Goal: Task Accomplishment & Management: Use online tool/utility

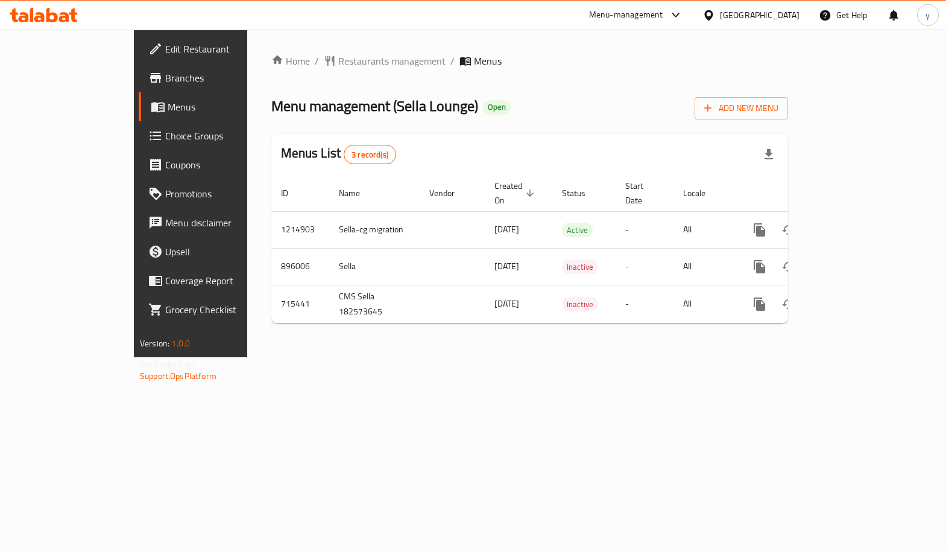
click at [165, 134] on span "Choice Groups" at bounding box center [223, 135] width 117 height 14
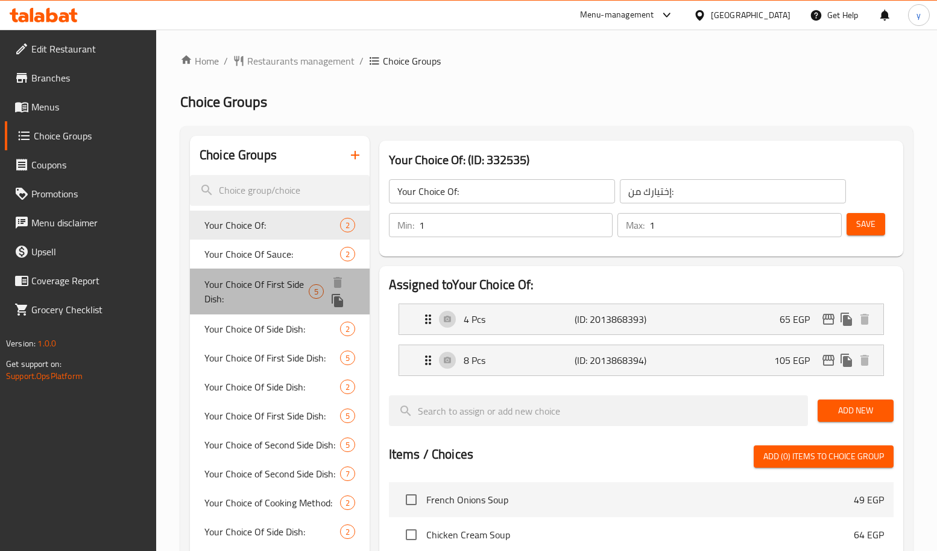
click at [262, 282] on span "Your Choice Of First Side Dish:" at bounding box center [256, 291] width 104 height 29
type input "Your Choice Of First Side Dish:"
type input "إختيارك من الطبق الجانبي الأول:"
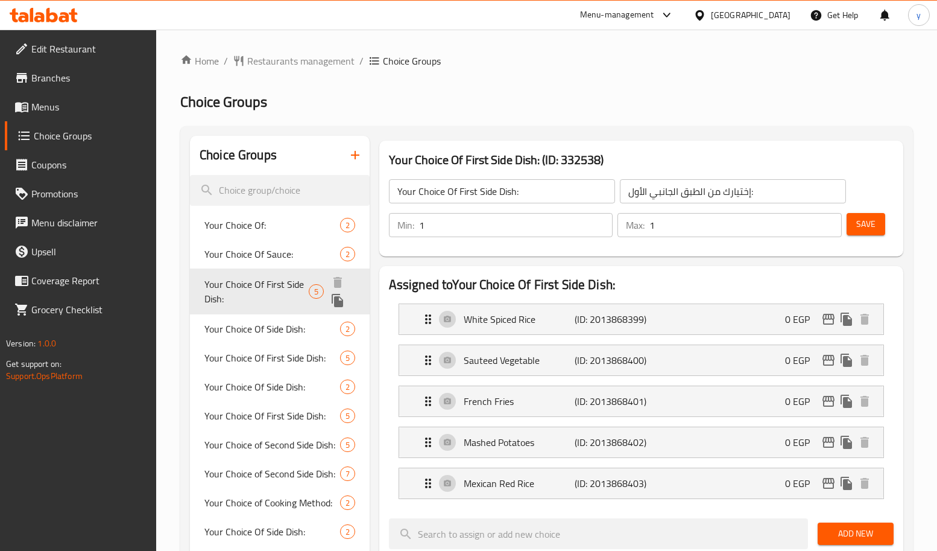
click at [262, 282] on span "Your Choice Of First Side Dish:" at bounding box center [256, 291] width 104 height 29
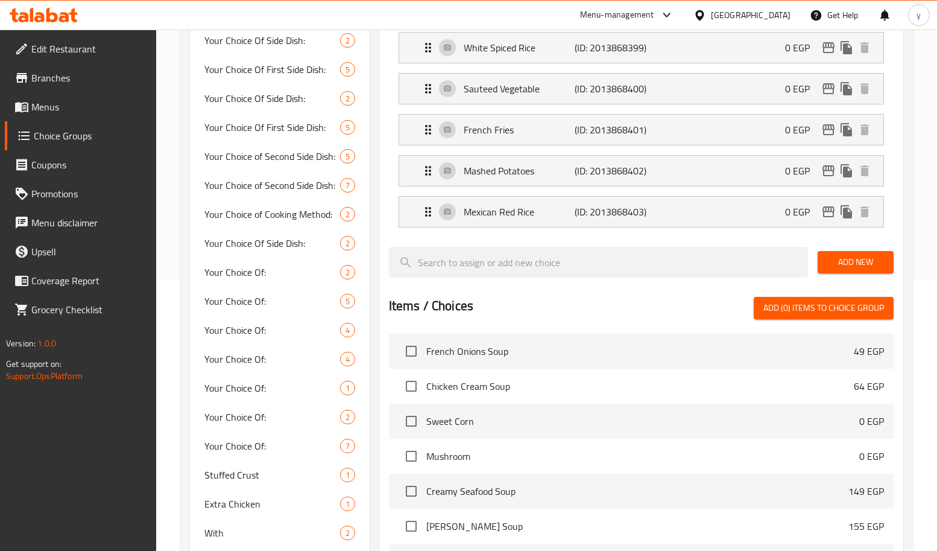
scroll to position [30, 0]
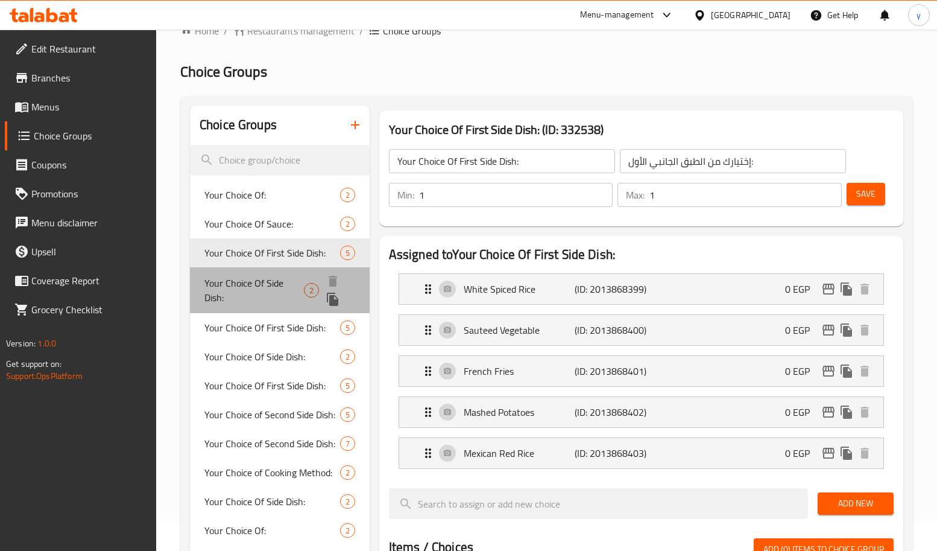
click at [259, 295] on span "Your Choice Of Side Dish:" at bounding box center [253, 290] width 99 height 29
type input "Your Choice Of Side Dish:"
type input "إختيارك من الطبق الجانبي:"
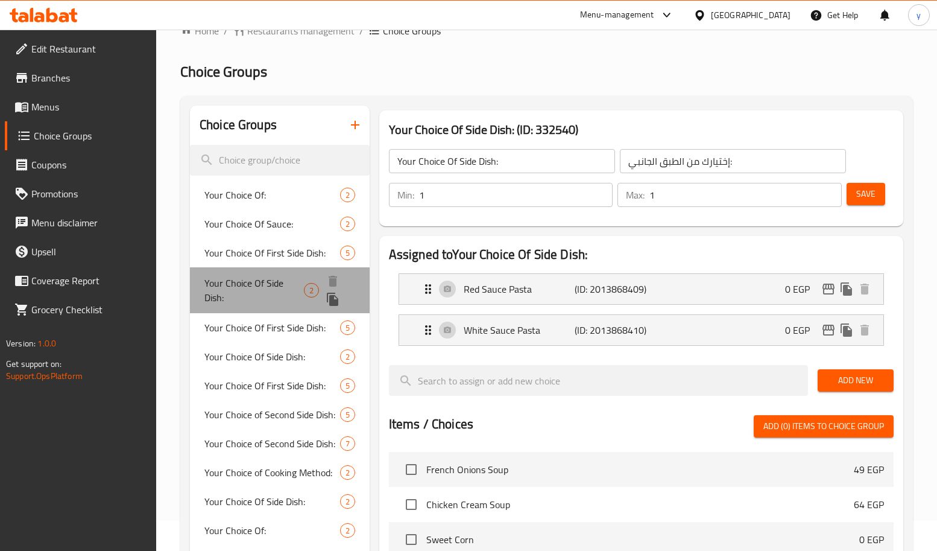
click at [259, 295] on span "Your Choice Of Side Dish:" at bounding box center [253, 290] width 99 height 29
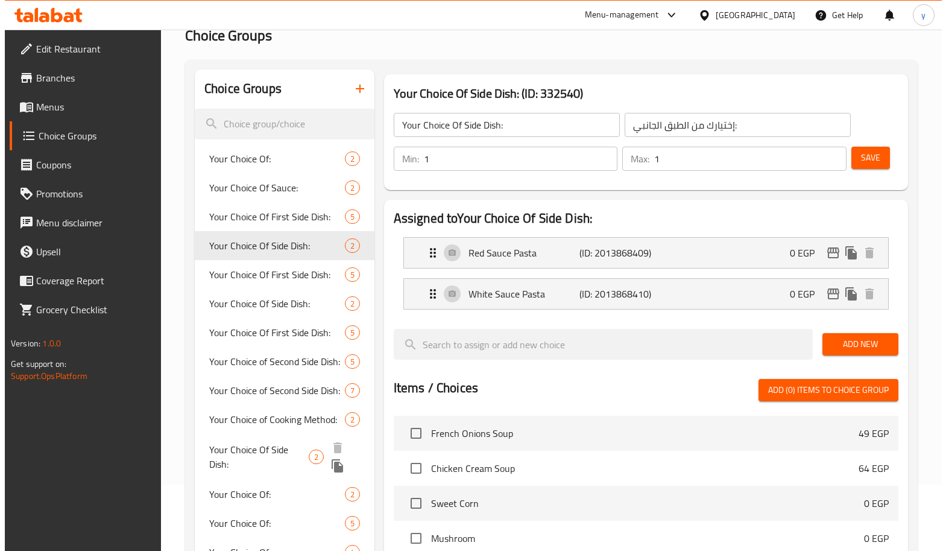
scroll to position [0, 0]
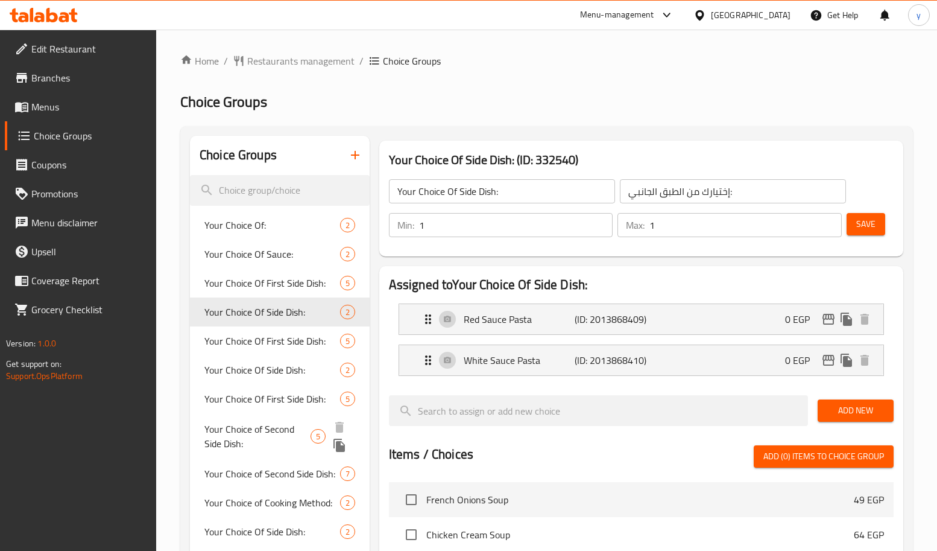
click at [245, 438] on span "Your Choice of Second Side Dish:" at bounding box center [257, 436] width 106 height 29
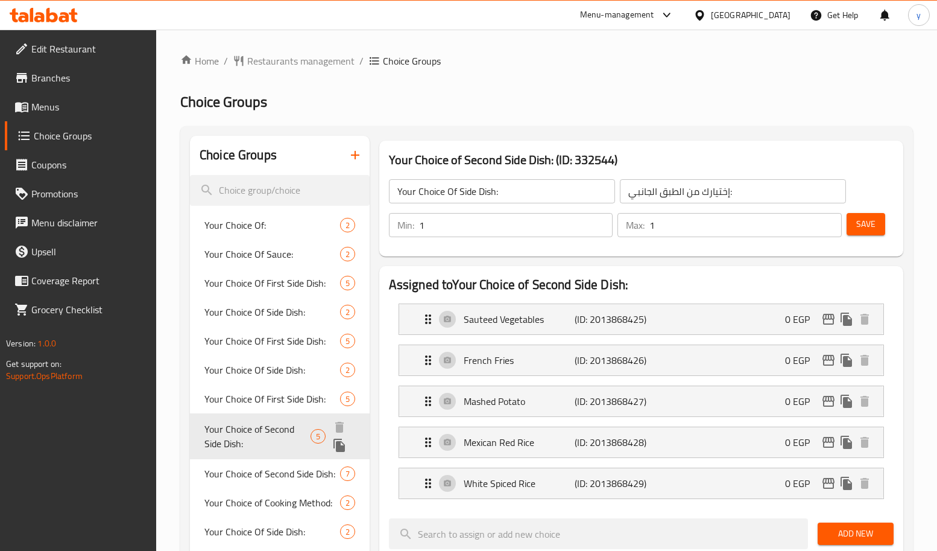
type input "Your Choice of Second Side Dish:"
type input "إختيارك من الطبق الجانبي الثاني:"
click at [245, 438] on span "Your Choice of Second Side Dish:" at bounding box center [257, 436] width 106 height 29
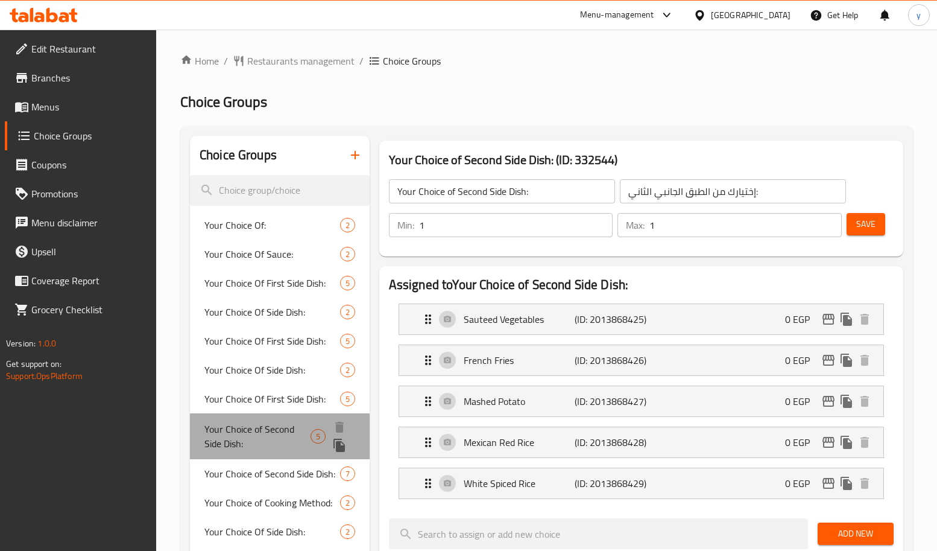
click at [245, 438] on span "Your Choice of Second Side Dish:" at bounding box center [257, 436] width 106 height 29
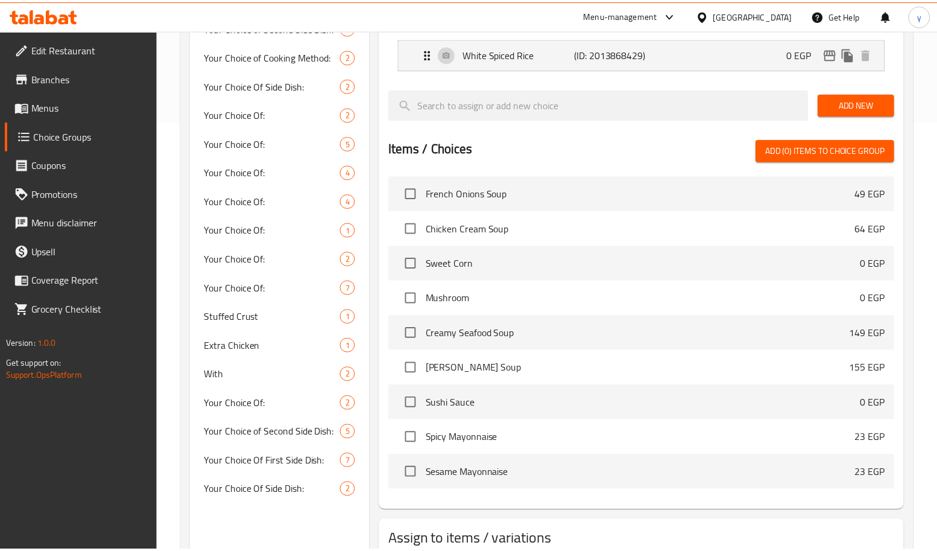
scroll to position [513, 0]
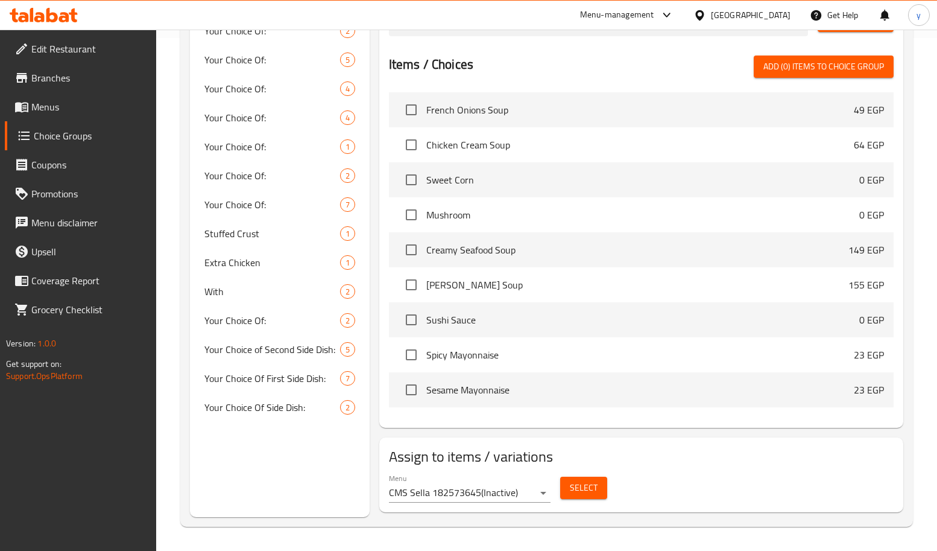
click at [40, 16] on icon at bounding box center [39, 17] width 10 height 10
